Goal: Information Seeking & Learning: Check status

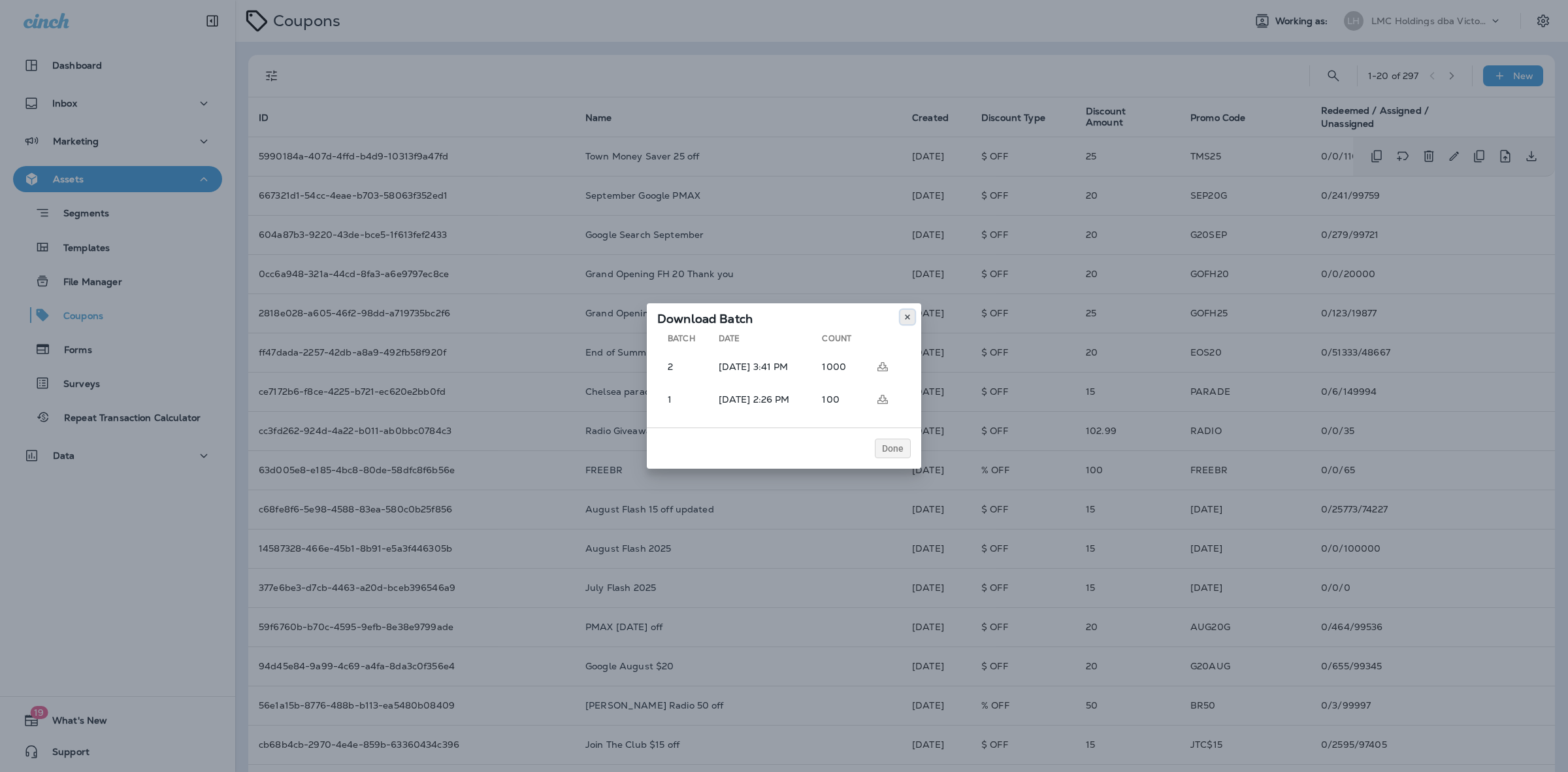
click at [912, 315] on button at bounding box center [908, 316] width 14 height 14
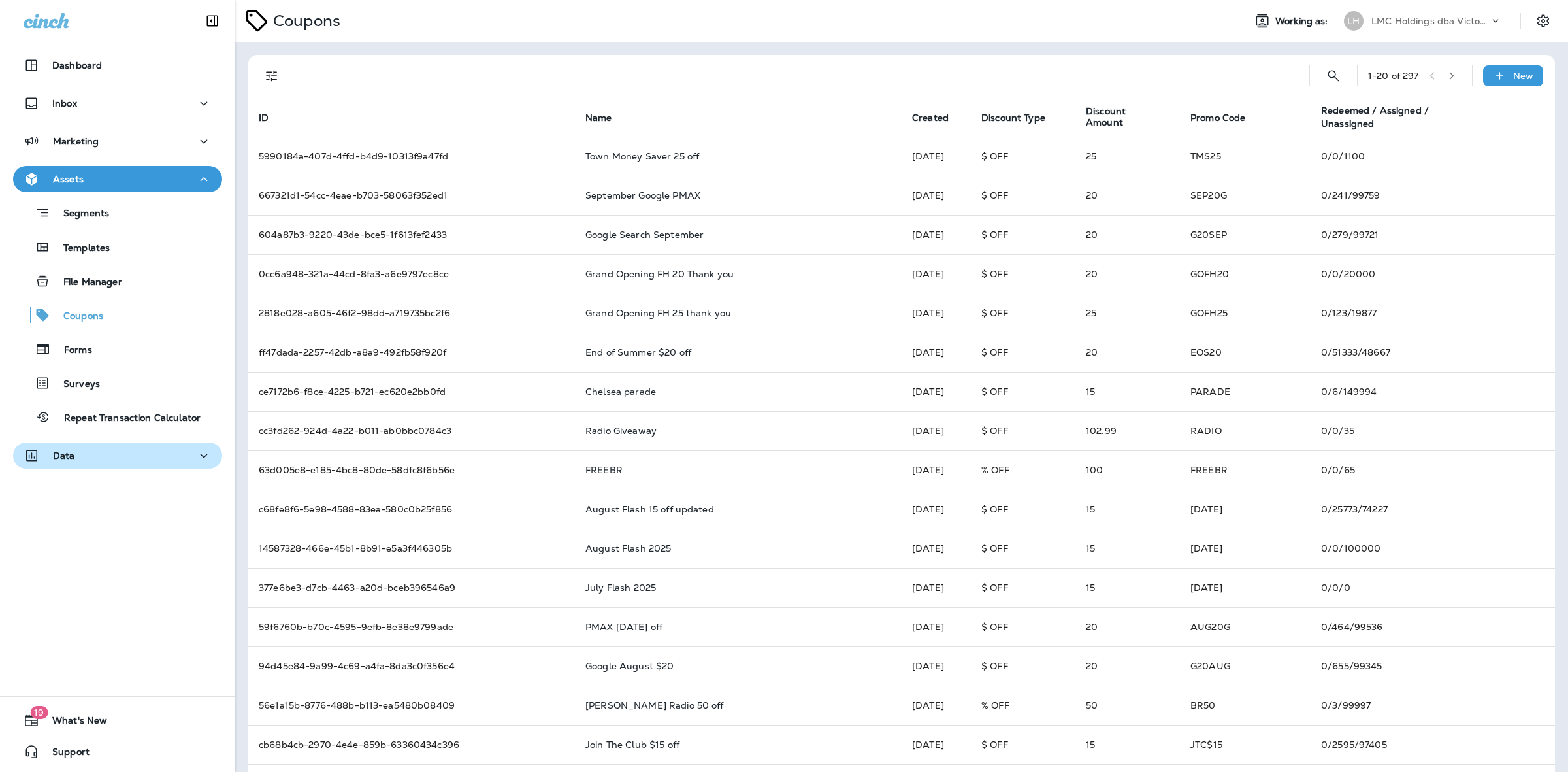
click at [131, 463] on div "Data" at bounding box center [117, 456] width 188 height 16
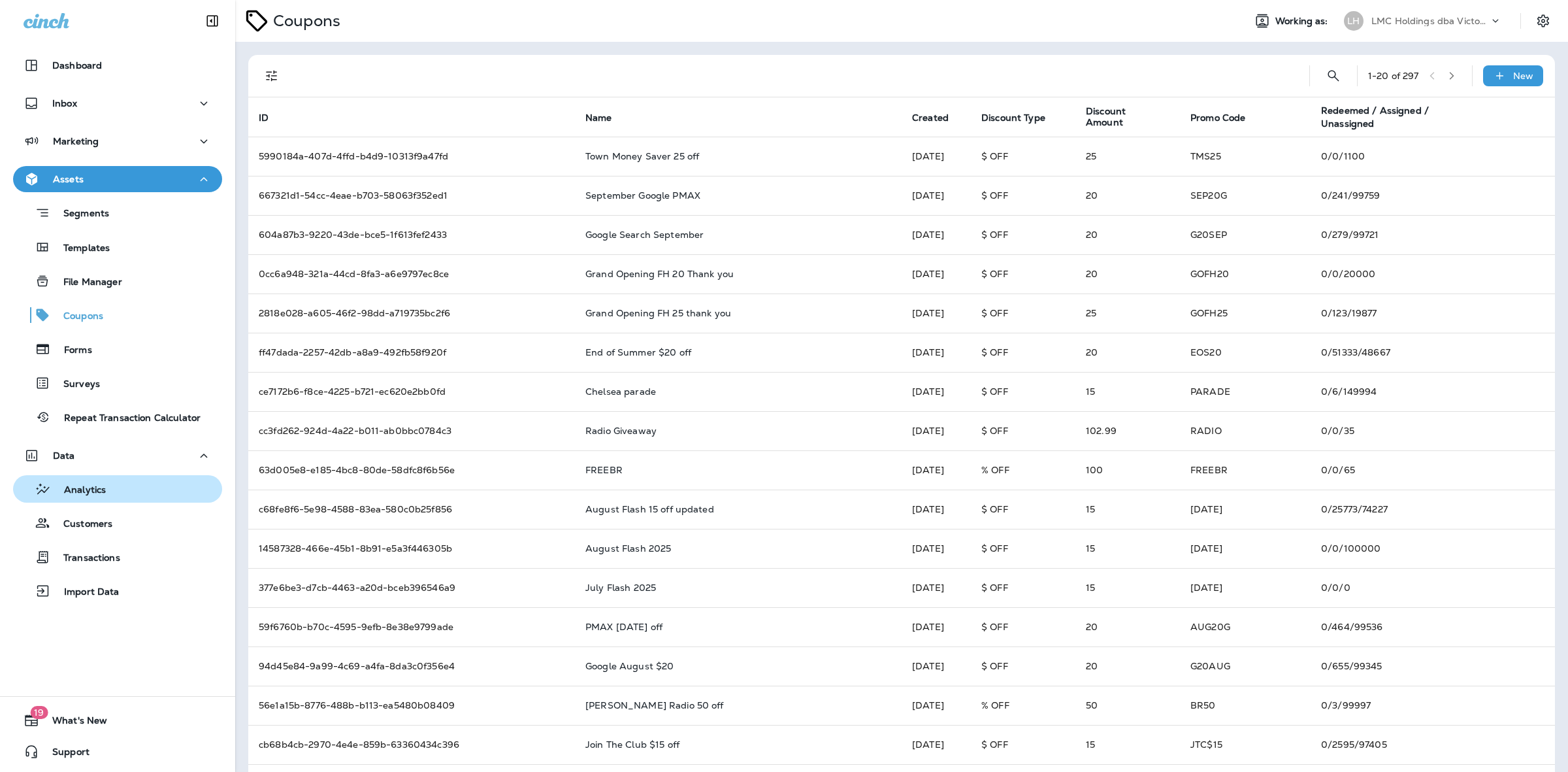
click at [119, 498] on button "Analytics" at bounding box center [117, 489] width 209 height 28
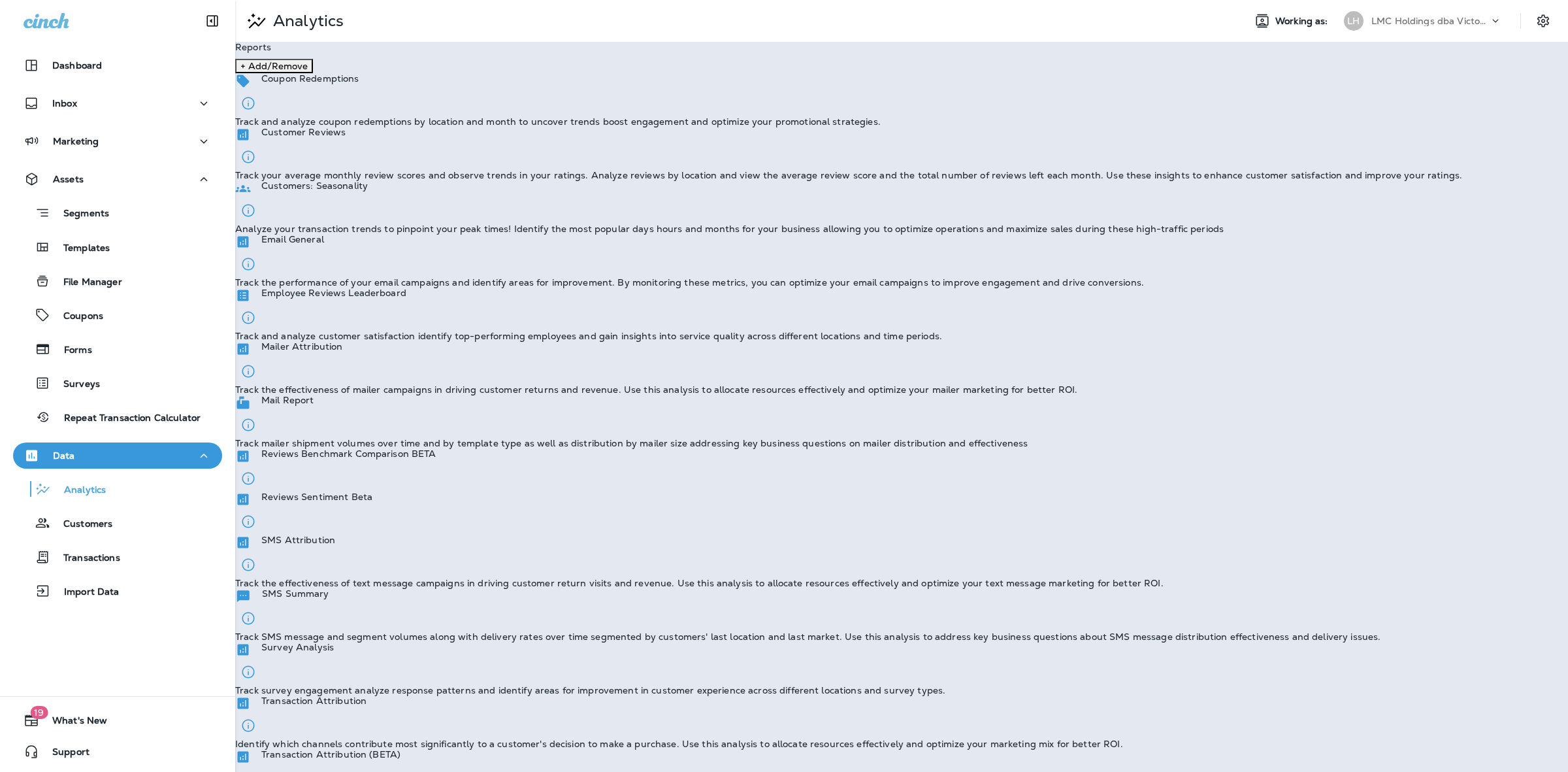
click at [376, 126] on div "Coupon Redemptions Track and analyze coupon redemptions by location and month t…" at bounding box center [902, 100] width 1333 height 54
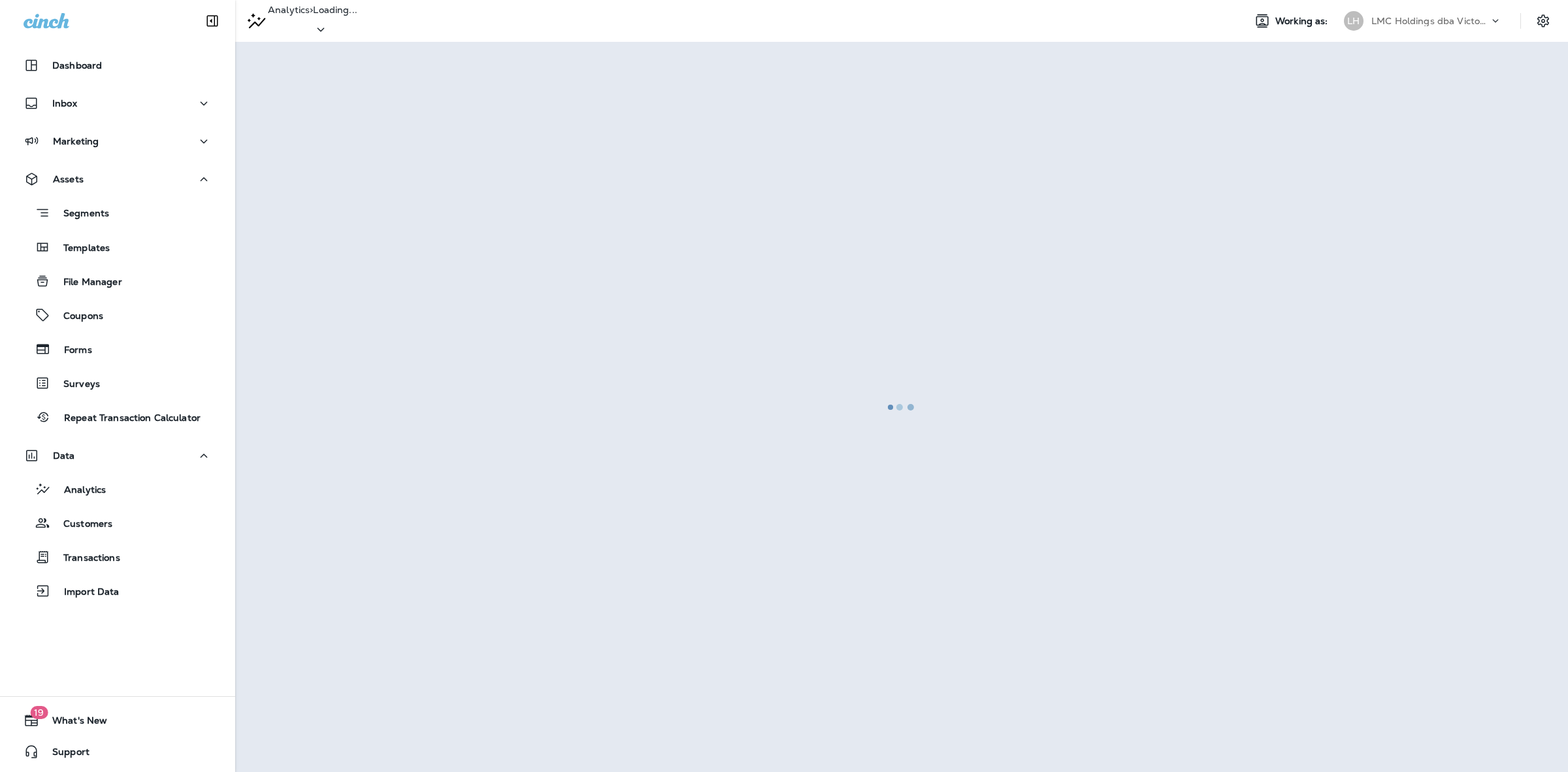
click at [376, 148] on div at bounding box center [902, 406] width 1330 height 727
